Goal: Task Accomplishment & Management: Use online tool/utility

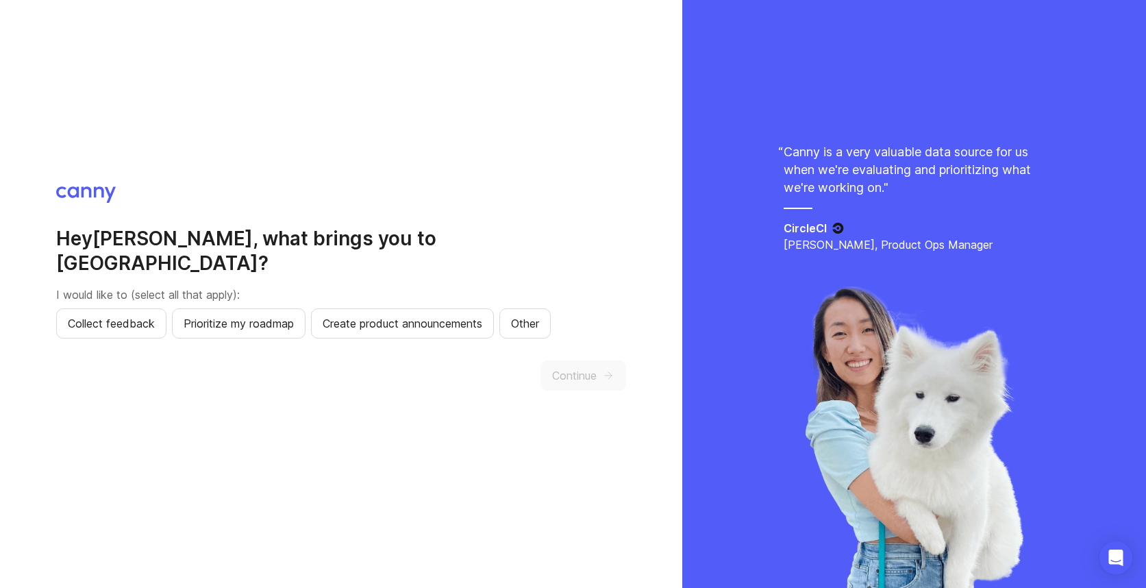
click at [551, 309] on button "Other" at bounding box center [524, 323] width 51 height 30
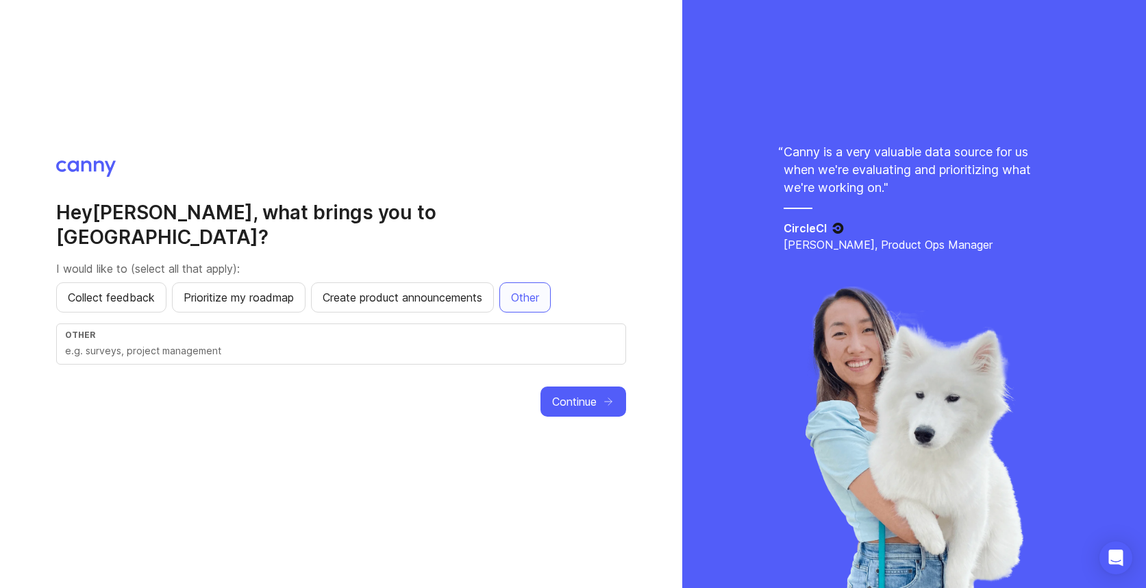
click at [129, 290] on span "Collect feedback" at bounding box center [111, 297] width 87 height 16
click at [572, 393] on span "Continue" at bounding box center [574, 401] width 45 height 16
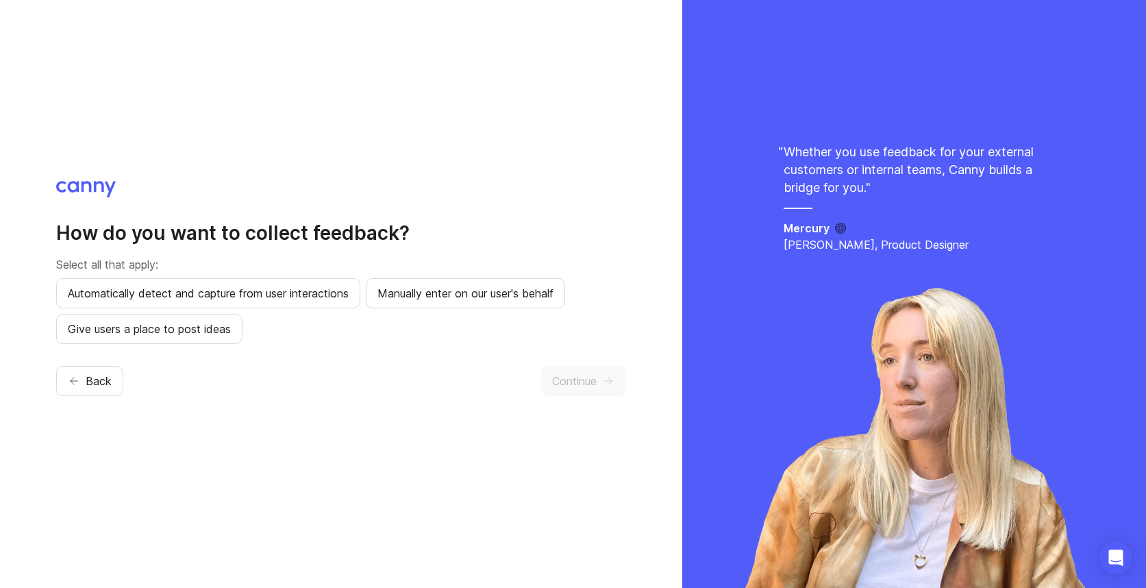
click at [457, 365] on div "How do you want to collect feedback? Select all that apply: Automatically detec…" at bounding box center [341, 294] width 570 height 226
click at [369, 356] on div "How do you want to collect feedback? Select all that apply: Automatically detec…" at bounding box center [341, 294] width 570 height 226
click at [310, 295] on span "Automatically detect and capture from user interactions" at bounding box center [208, 293] width 281 height 16
click at [583, 380] on span "Continue" at bounding box center [574, 381] width 45 height 16
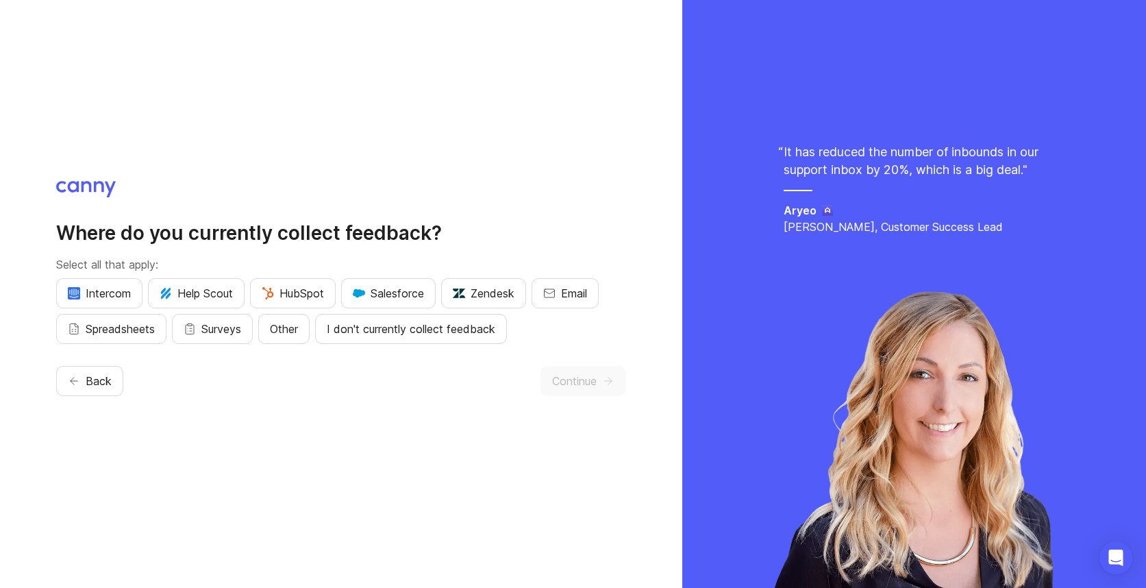
click at [408, 288] on span "Salesforce" at bounding box center [388, 293] width 71 height 16
click at [116, 286] on span "Intercom" at bounding box center [99, 293] width 63 height 16
click at [116, 325] on span "Spreadsheets" at bounding box center [120, 329] width 69 height 16
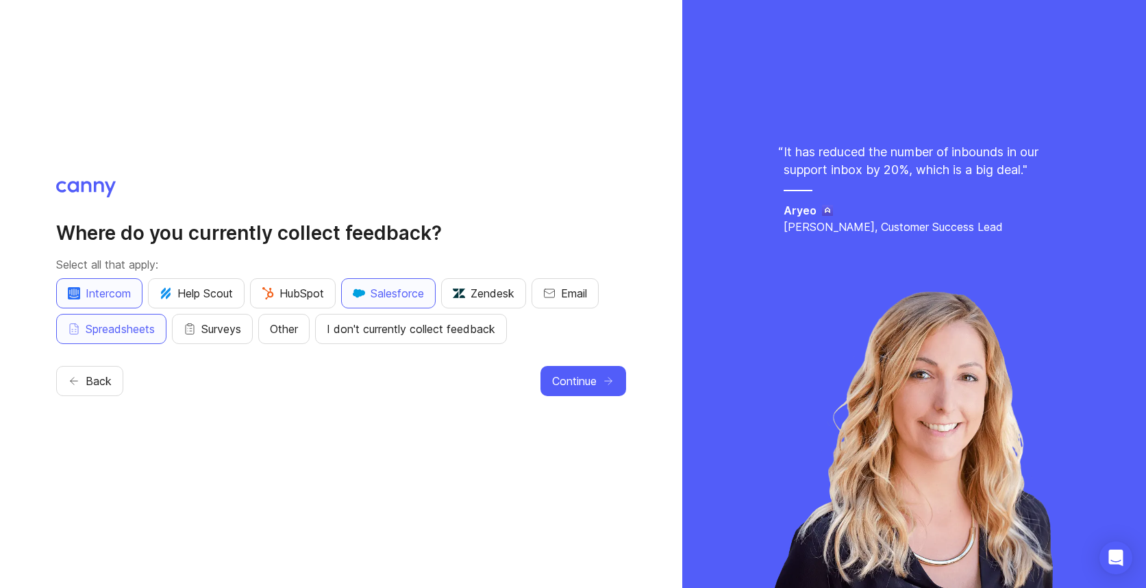
click at [196, 328] on icon "button" at bounding box center [190, 329] width 12 height 12
click at [587, 295] on span "Email" at bounding box center [574, 293] width 26 height 16
click at [592, 382] on span "Continue" at bounding box center [574, 381] width 45 height 16
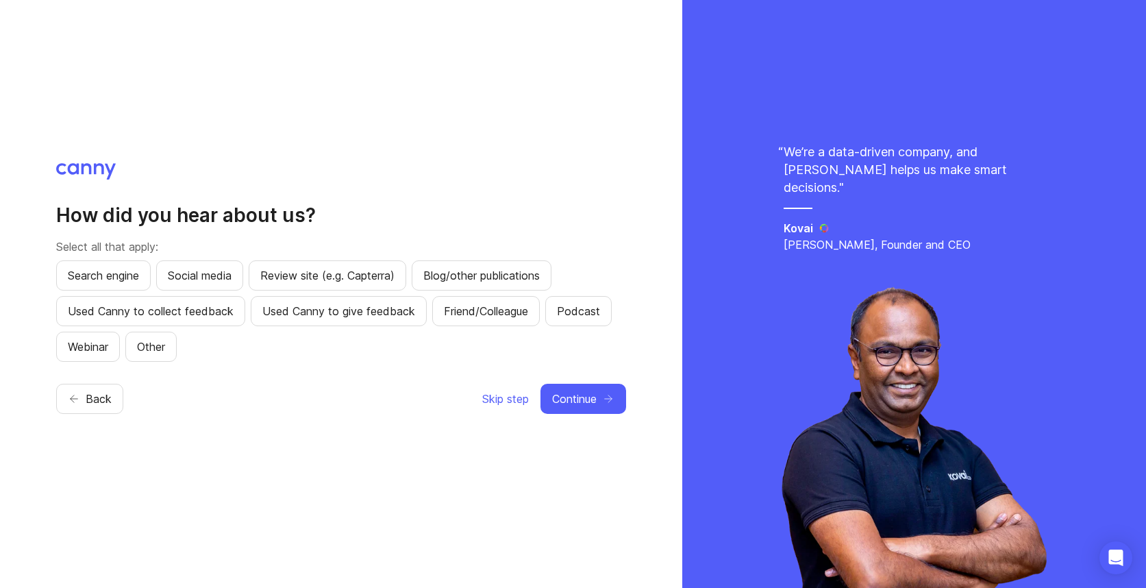
click at [606, 399] on icon "button" at bounding box center [608, 399] width 12 height 12
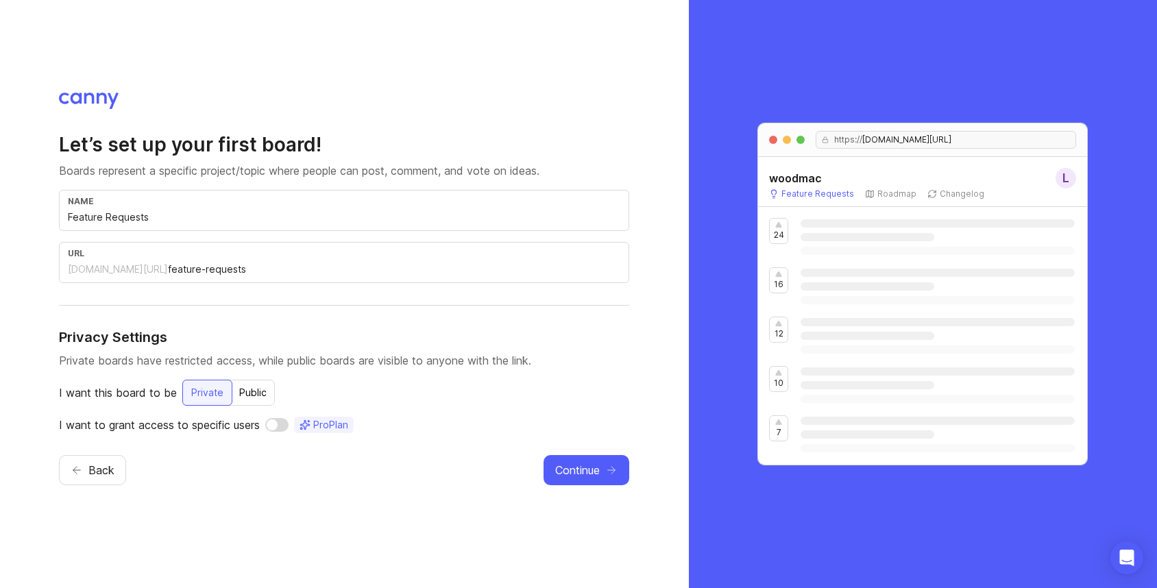
click at [252, 395] on div "Public" at bounding box center [253, 392] width 44 height 25
click at [212, 396] on div "Private" at bounding box center [206, 392] width 49 height 25
click at [571, 469] on span "Continue" at bounding box center [577, 470] width 45 height 16
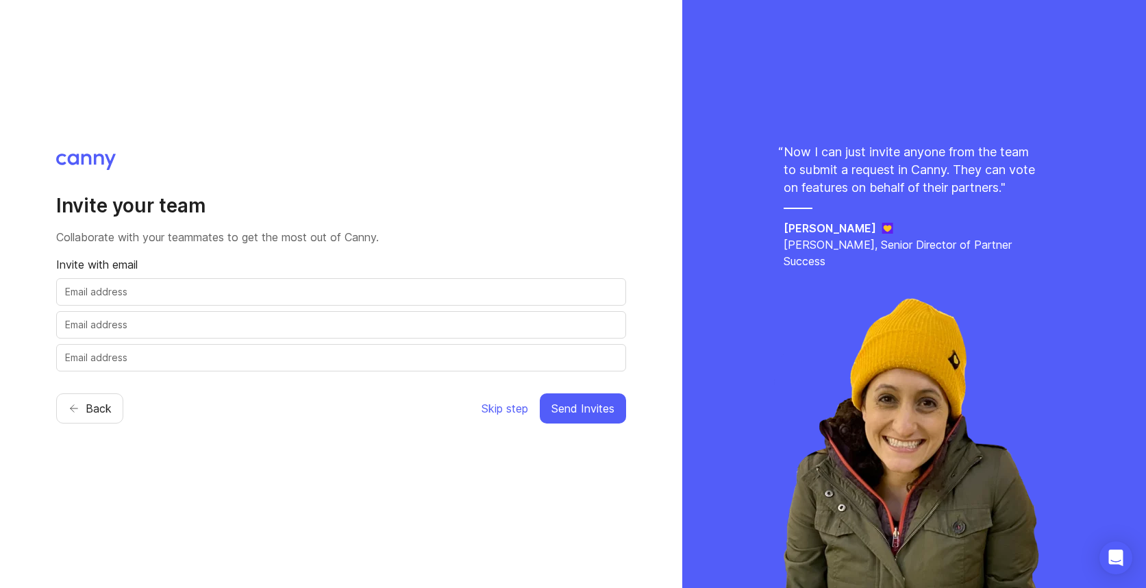
click at [518, 412] on span "Skip step" at bounding box center [505, 408] width 47 height 16
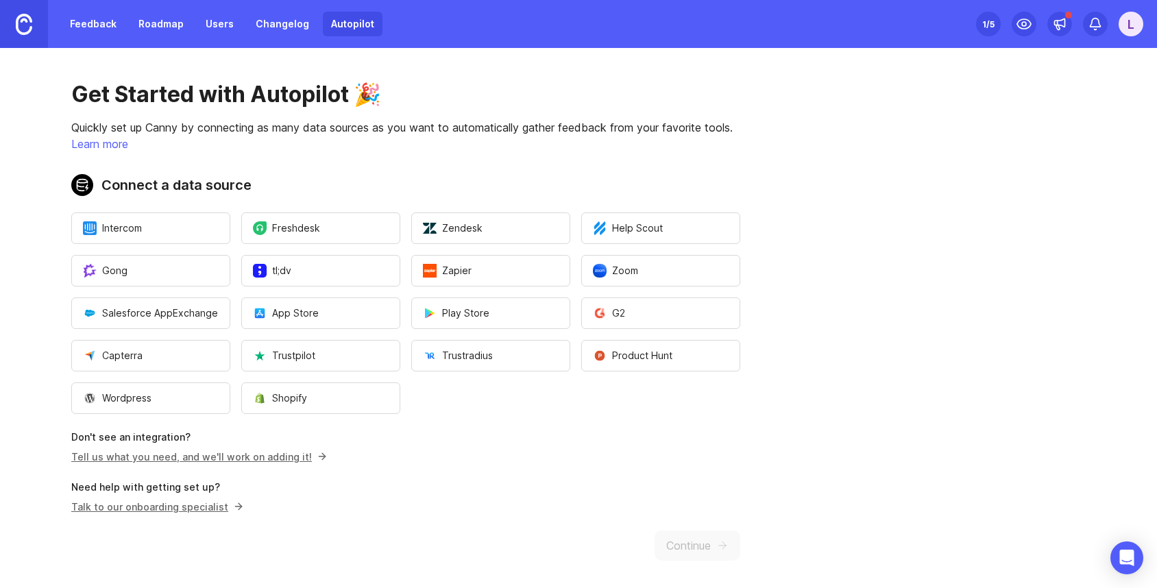
click at [149, 230] on button "Intercom" at bounding box center [150, 228] width 159 height 32
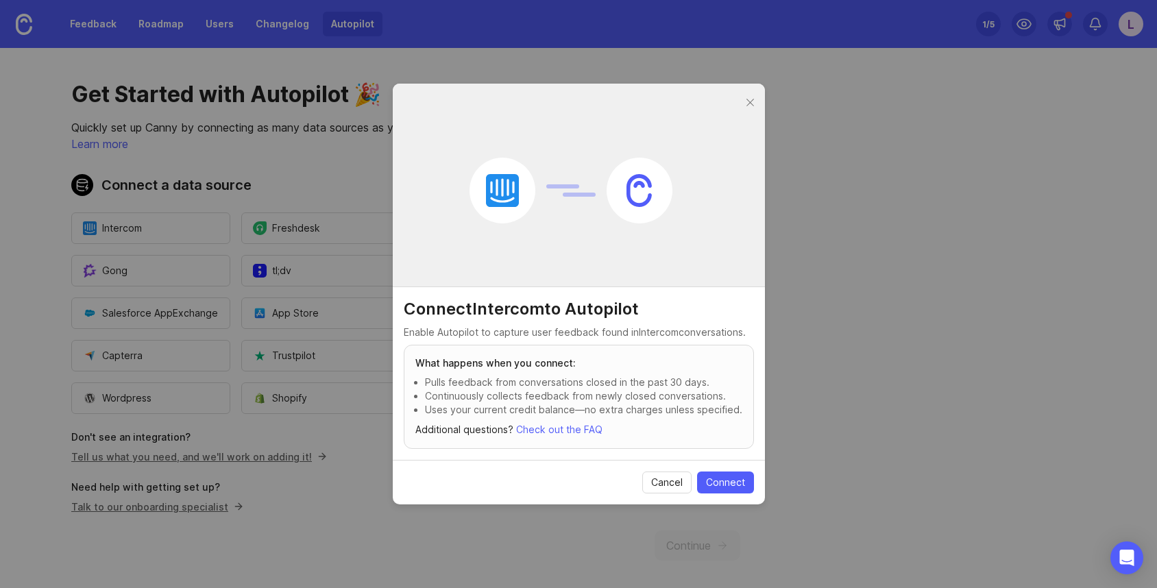
click at [674, 486] on span "Cancel" at bounding box center [667, 483] width 32 height 14
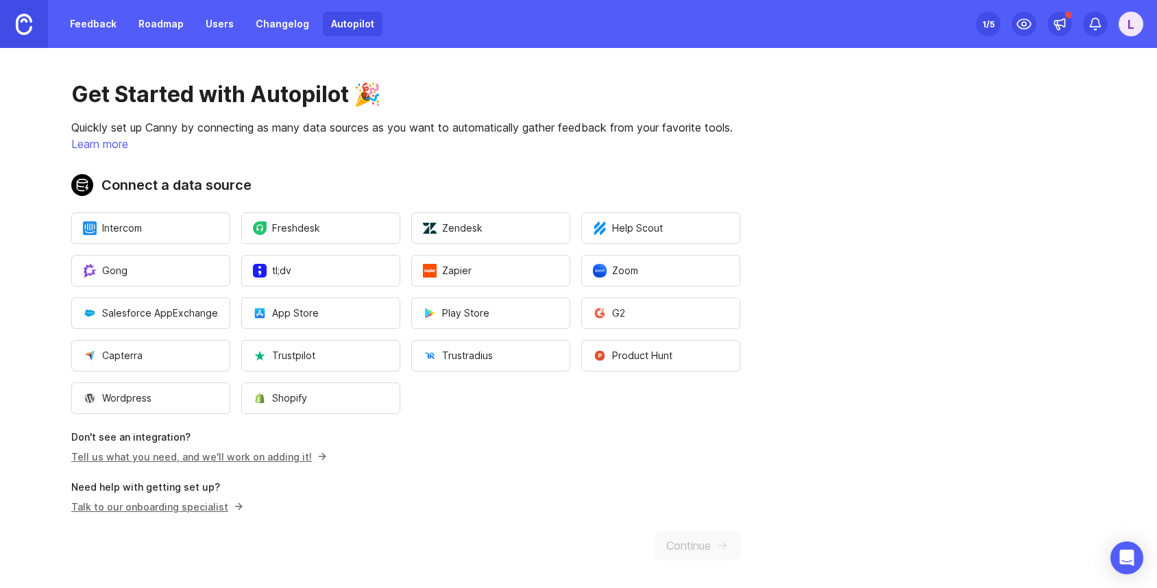
click at [186, 226] on button "Intercom" at bounding box center [150, 228] width 159 height 32
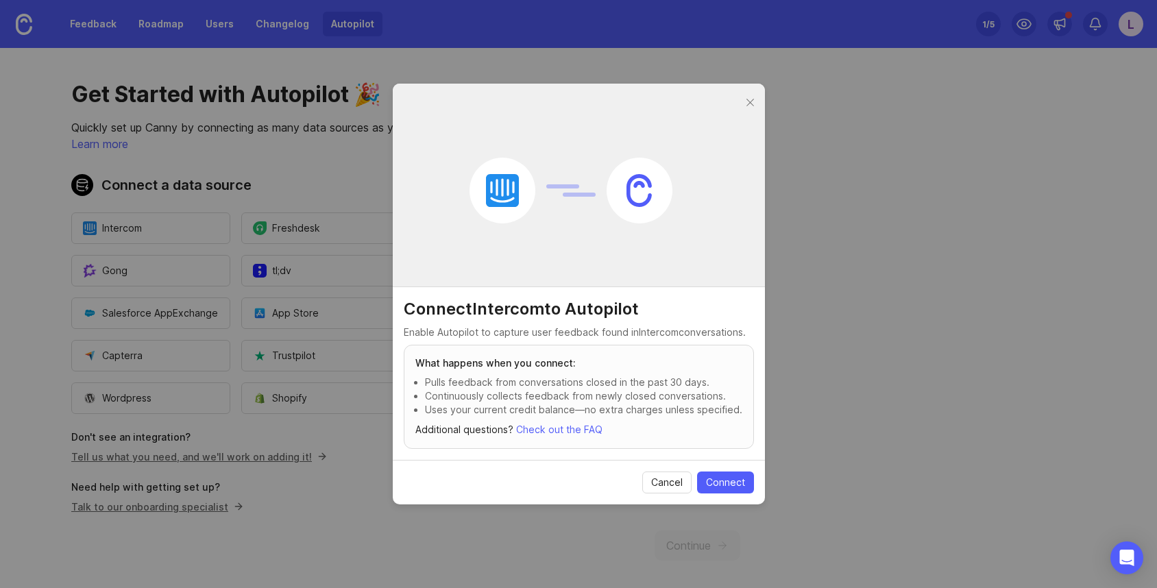
click at [714, 480] on span "Connect" at bounding box center [725, 483] width 39 height 14
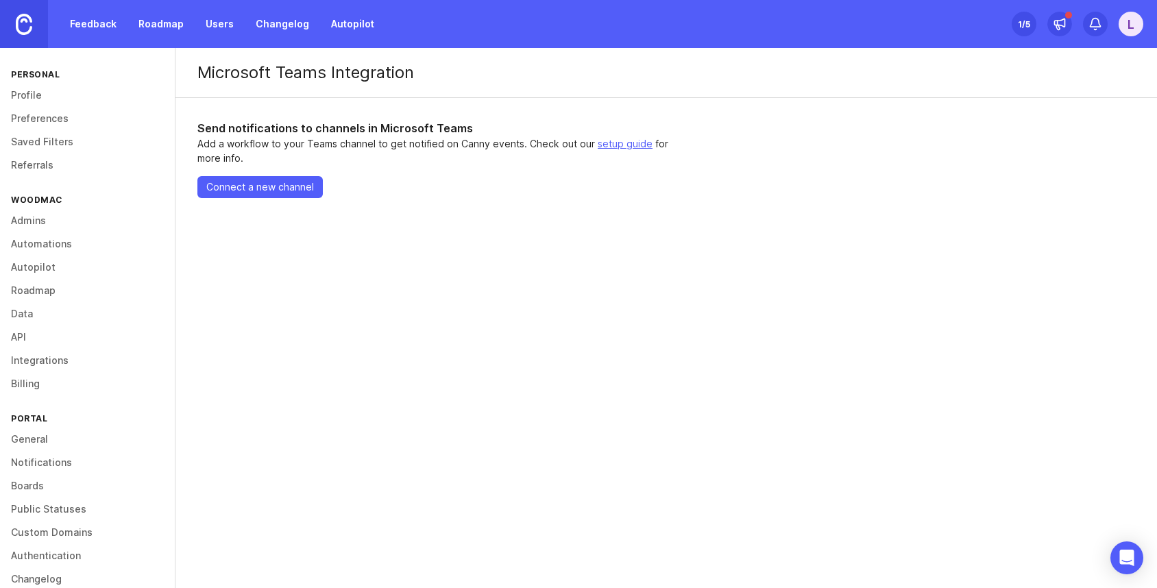
click at [374, 171] on div "Send notifications to channels in Microsoft Teams Add a workflow to your Teams …" at bounding box center [443, 164] width 537 height 133
click at [291, 186] on span "Connect a new channel" at bounding box center [260, 187] width 108 height 14
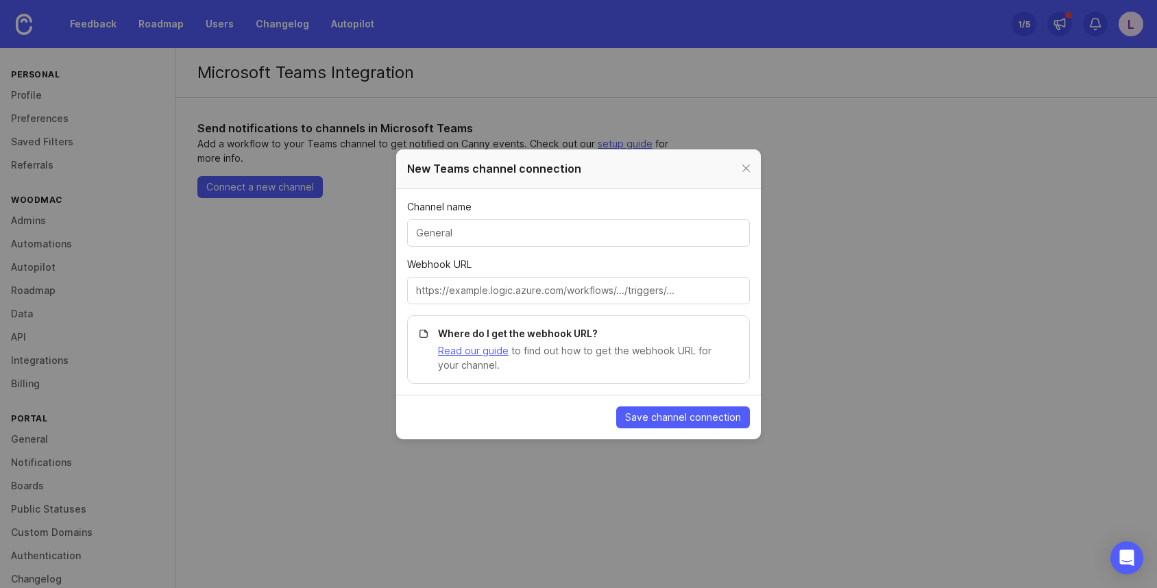
click at [612, 230] on input "Channel name" at bounding box center [578, 232] width 325 height 15
click at [556, 225] on input "Channel name" at bounding box center [578, 232] width 325 height 15
click at [559, 225] on input "Channel name" at bounding box center [578, 232] width 325 height 15
click at [671, 373] on div "Where do I get the webhook URL? Read our guide to find out how to get the webho…" at bounding box center [578, 349] width 343 height 69
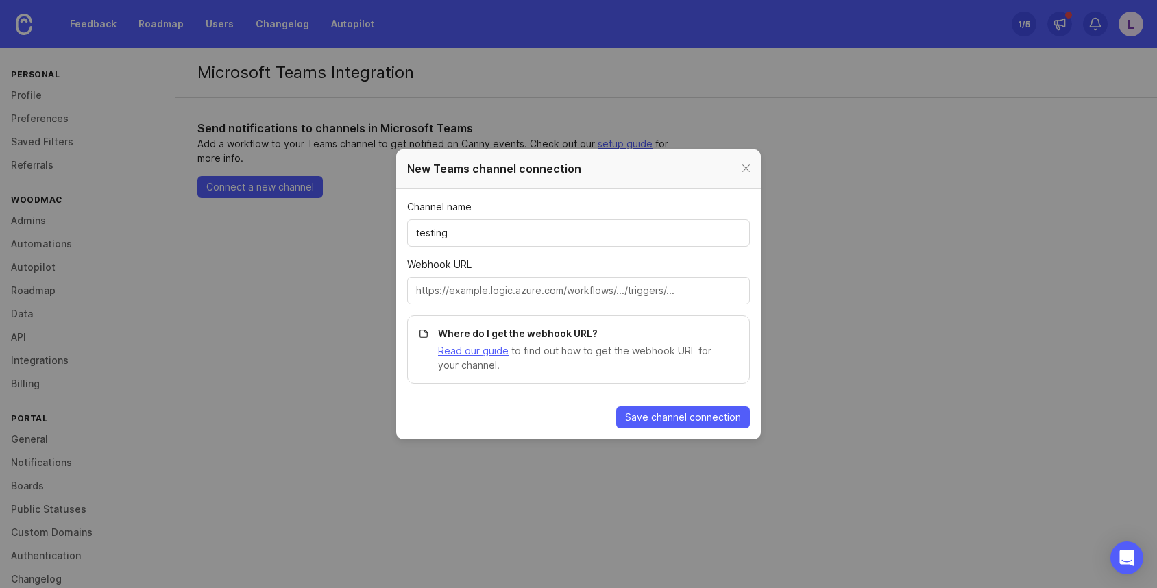
click at [659, 417] on span "Save channel connection" at bounding box center [683, 417] width 116 height 14
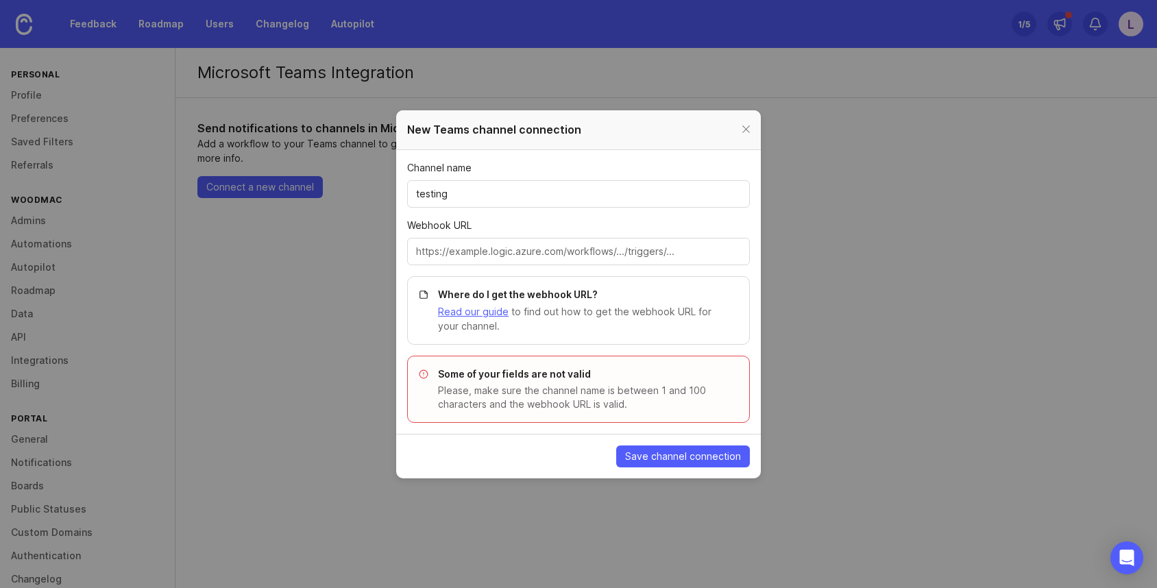
click at [663, 319] on p "Read our guide to find out how to get the webhook URL for your channel." at bounding box center [585, 318] width 295 height 29
click at [608, 249] on input "Webhook URL" at bounding box center [578, 251] width 325 height 15
click at [511, 189] on input "testing" at bounding box center [578, 193] width 325 height 15
click at [689, 457] on span "Save channel connection" at bounding box center [683, 456] width 116 height 14
click at [637, 319] on p "Read our guide to find out how to get the webhook URL for your channel." at bounding box center [585, 318] width 295 height 29
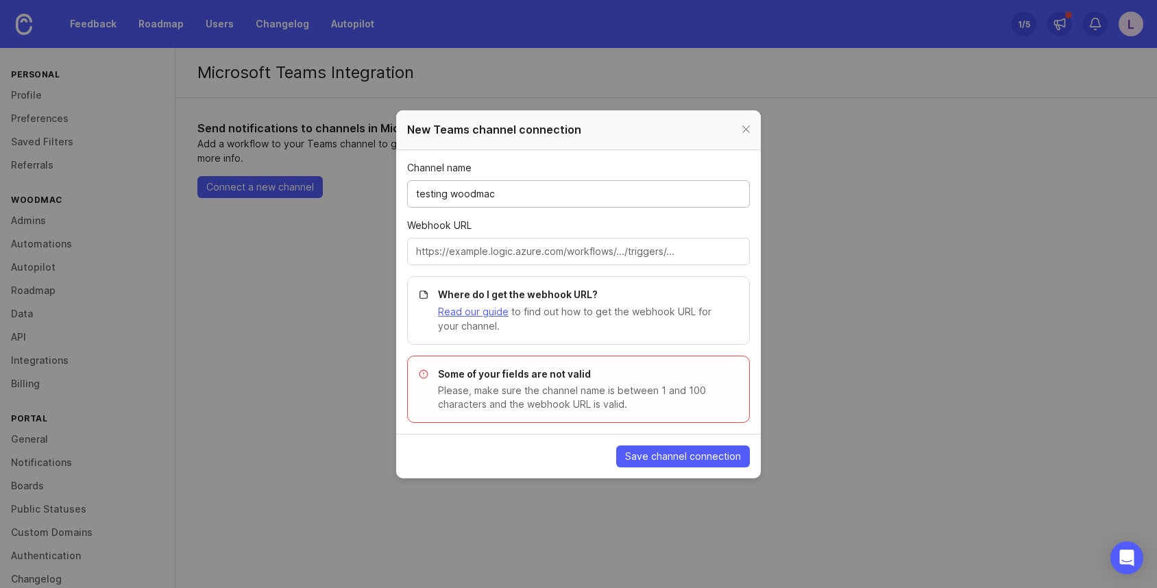
click at [506, 194] on input "testing woodmac" at bounding box center [578, 193] width 325 height 15
click at [687, 454] on span "Save channel connection" at bounding box center [683, 456] width 116 height 14
click at [451, 193] on input "testing [PERSON_NAME]" at bounding box center [578, 193] width 325 height 15
click at [493, 195] on input "testingwoodmac [PERSON_NAME]" at bounding box center [578, 193] width 325 height 15
type input "testingwoodmaclaura"
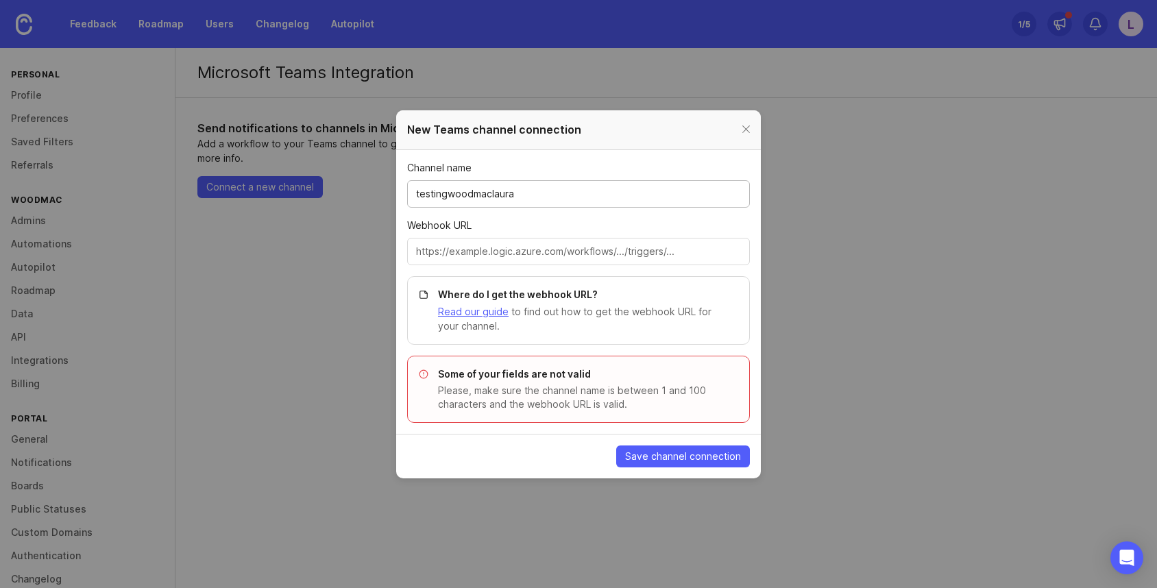
click at [665, 457] on span "Save channel connection" at bounding box center [683, 456] width 116 height 14
click at [478, 316] on link "Read our guide" at bounding box center [473, 312] width 71 height 12
click at [746, 132] on div at bounding box center [746, 129] width 16 height 17
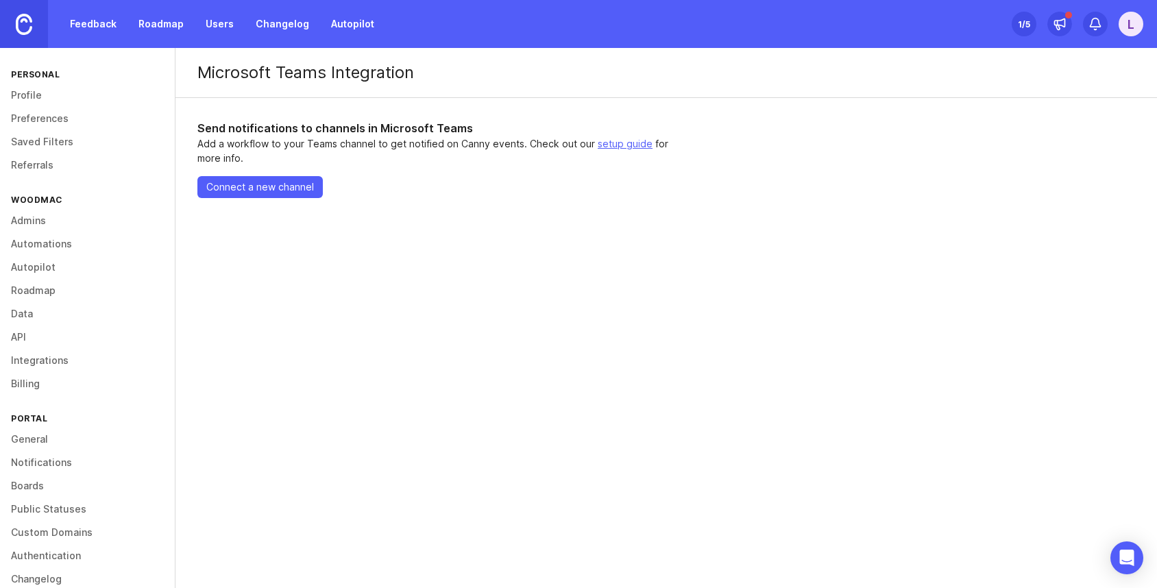
scroll to position [20, 0]
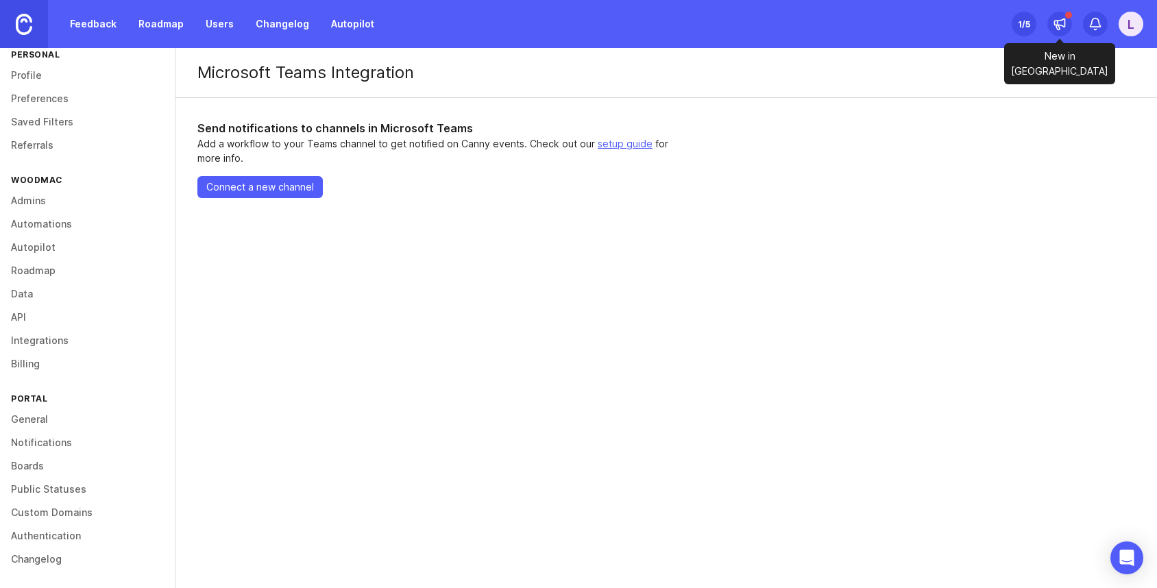
click at [1052, 28] on icon at bounding box center [1059, 24] width 14 height 14
